Goal: Task Accomplishment & Management: Use online tool/utility

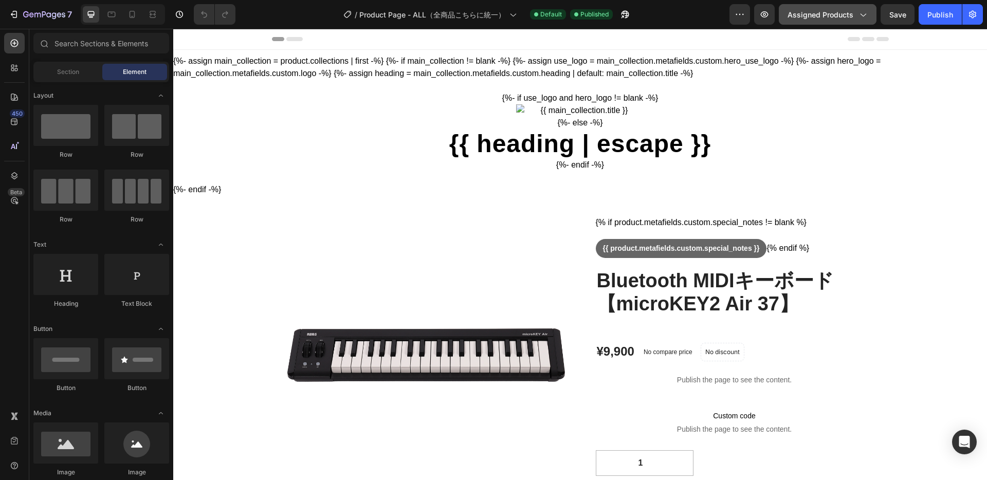
click at [839, 13] on span "Assigned Products" at bounding box center [820, 14] width 66 height 11
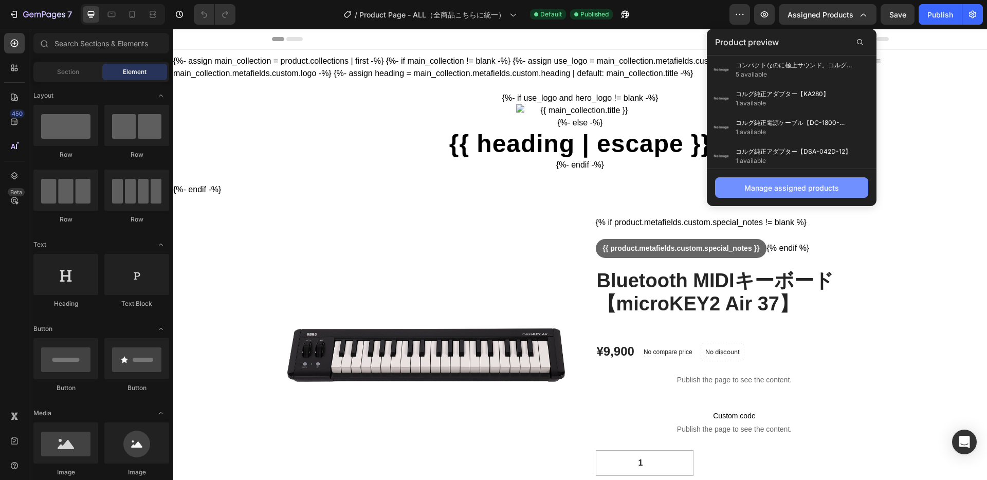
click at [790, 189] on div "Manage assigned products" at bounding box center [791, 187] width 95 height 11
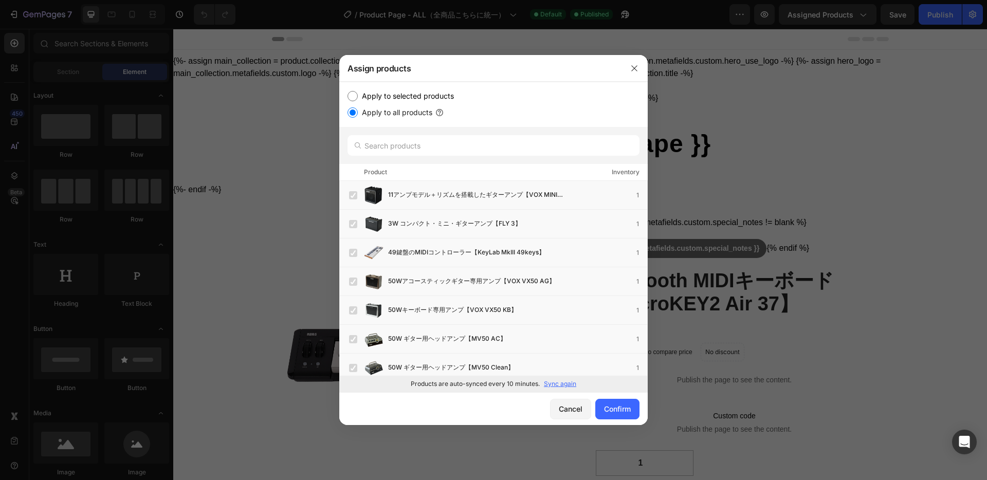
click at [564, 385] on p "Sync again" at bounding box center [560, 383] width 32 height 9
click at [560, 386] on p "Sync again" at bounding box center [560, 383] width 32 height 9
click at [355, 97] on input "Apply to selected products" at bounding box center [352, 96] width 10 height 10
radio input "true"
click at [353, 110] on input "Apply to all products" at bounding box center [352, 112] width 10 height 10
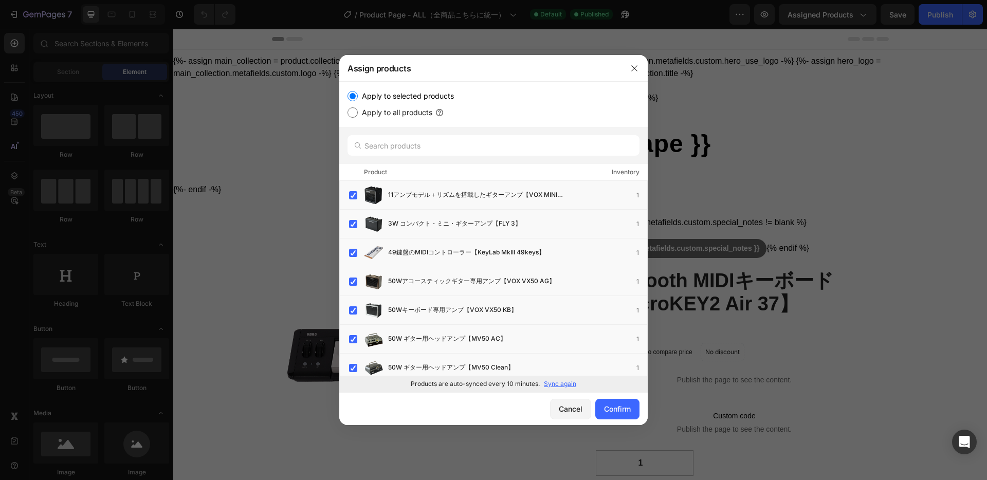
radio input "true"
click at [414, 152] on input "text" at bounding box center [493, 145] width 292 height 21
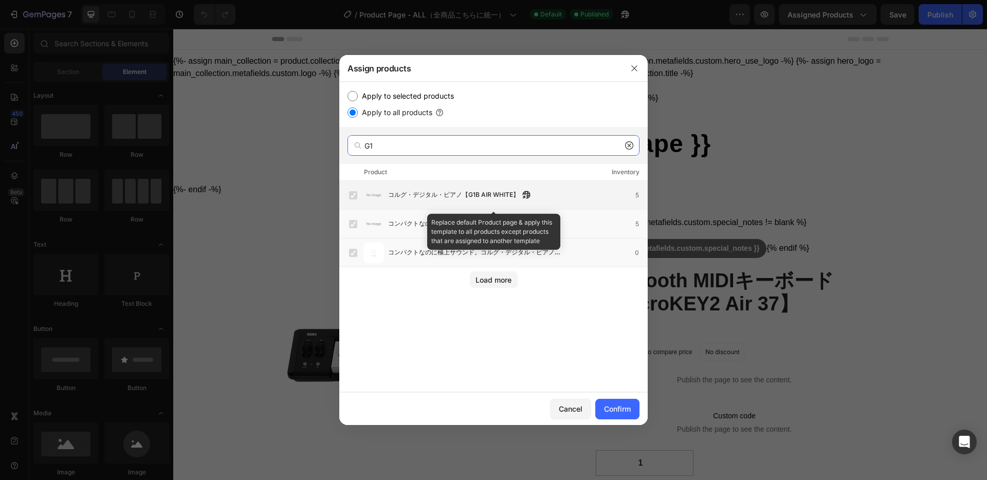
type input "G1"
click at [378, 199] on img at bounding box center [373, 195] width 21 height 21
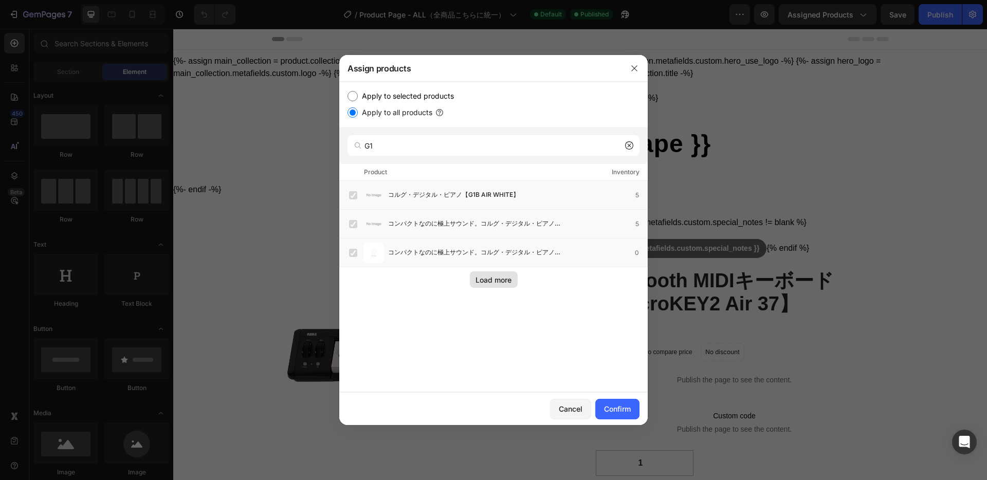
click at [491, 280] on div "Load more" at bounding box center [493, 279] width 36 height 11
click at [622, 408] on div "Confirm" at bounding box center [617, 408] width 27 height 11
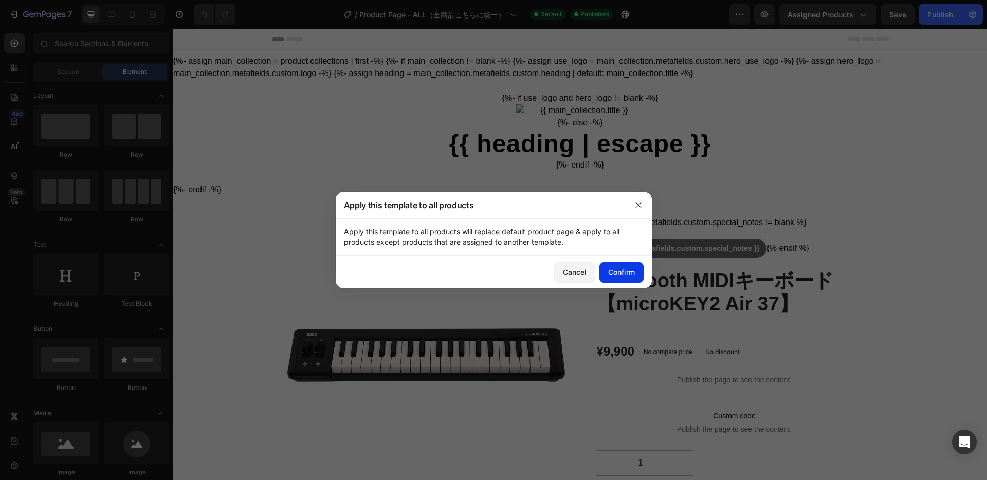
click at [621, 274] on div "Confirm" at bounding box center [621, 272] width 27 height 11
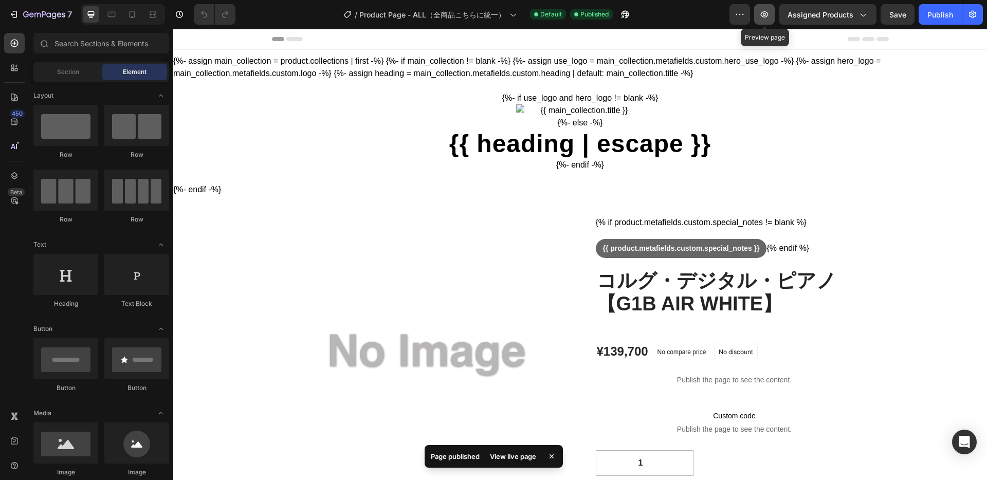
click at [768, 12] on icon "button" at bounding box center [764, 14] width 10 height 10
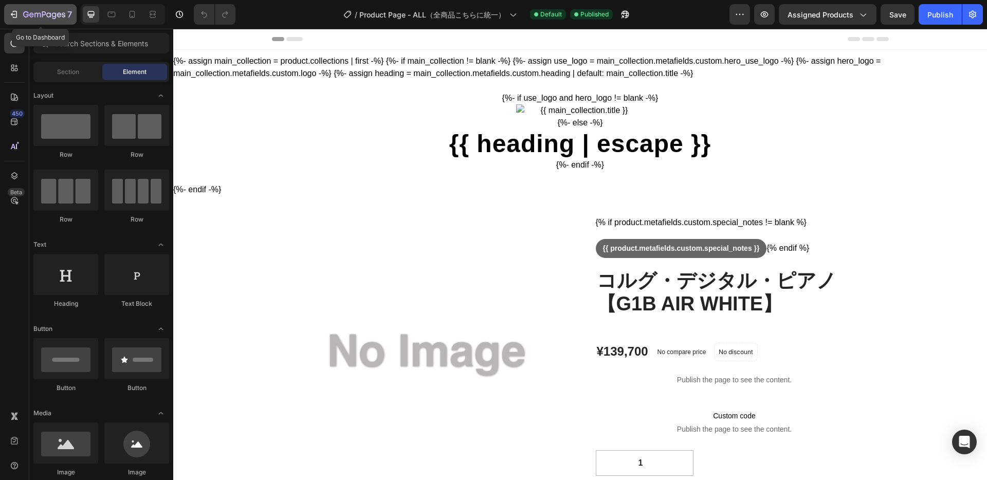
click at [15, 15] on icon "button" at bounding box center [14, 14] width 10 height 10
